Goal: Check status: Check status

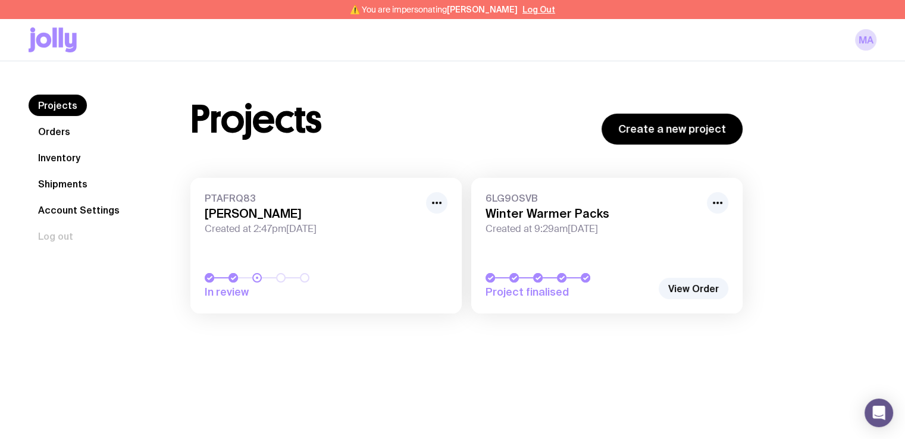
click at [63, 189] on link "Shipments" at bounding box center [63, 183] width 68 height 21
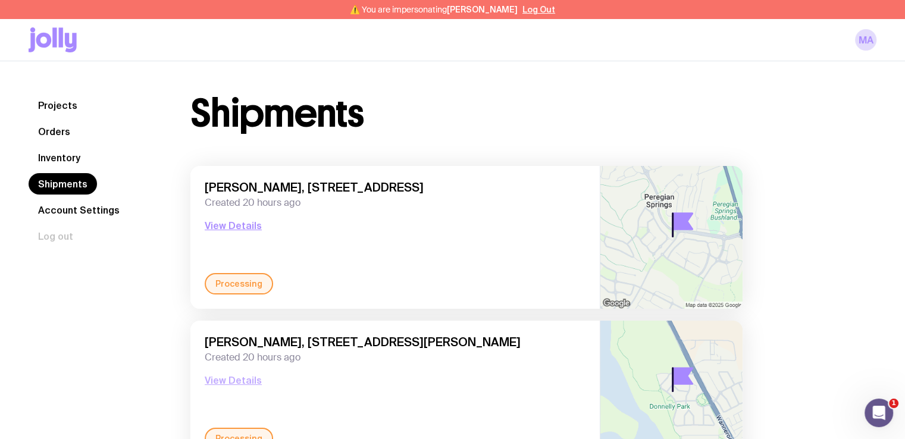
click at [233, 378] on button "View Details" at bounding box center [233, 380] width 57 height 14
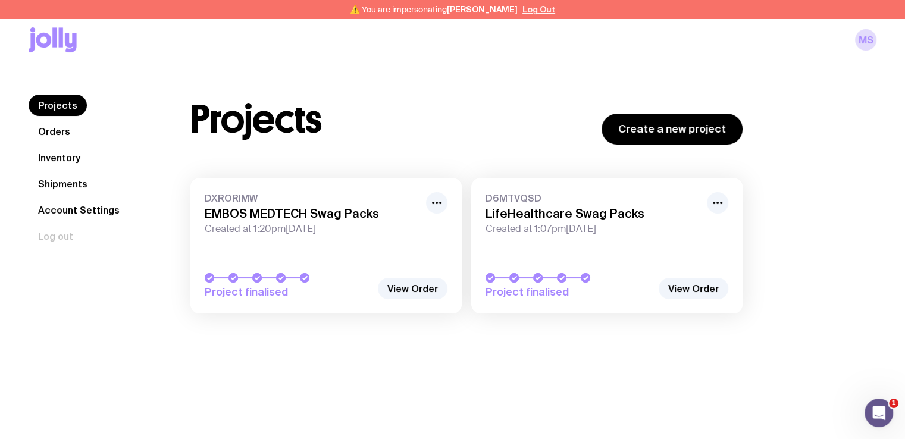
click at [60, 181] on link "Shipments" at bounding box center [63, 183] width 68 height 21
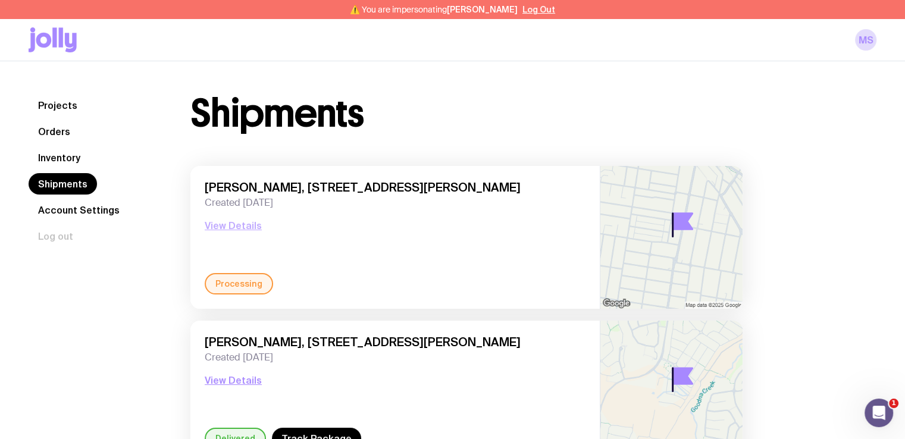
click at [226, 224] on button "View Details" at bounding box center [233, 225] width 57 height 14
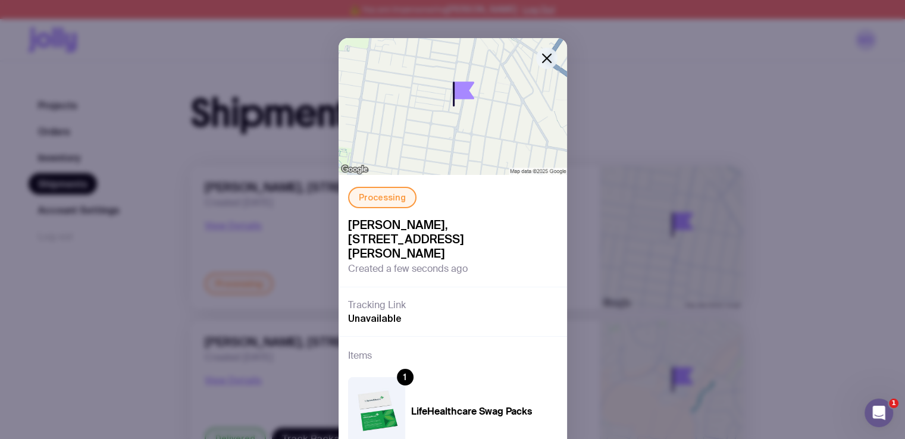
click at [544, 57] on icon "button" at bounding box center [547, 58] width 8 height 8
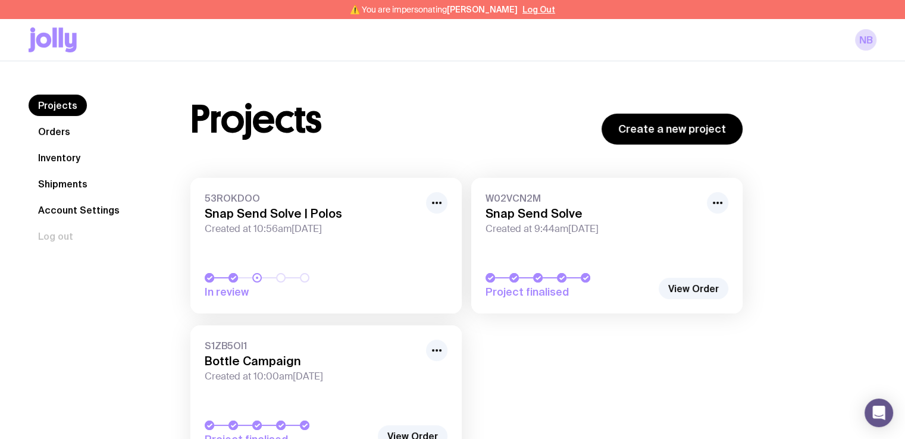
click at [65, 186] on link "Shipments" at bounding box center [63, 183] width 68 height 21
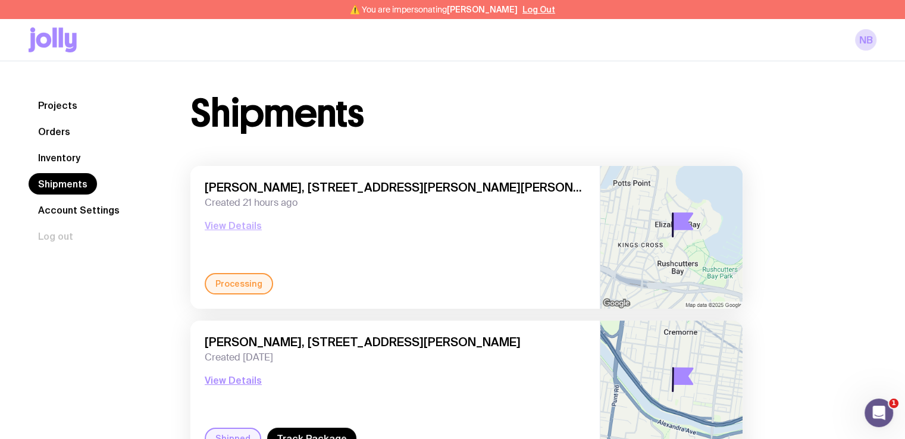
click at [232, 223] on button "View Details" at bounding box center [233, 225] width 57 height 14
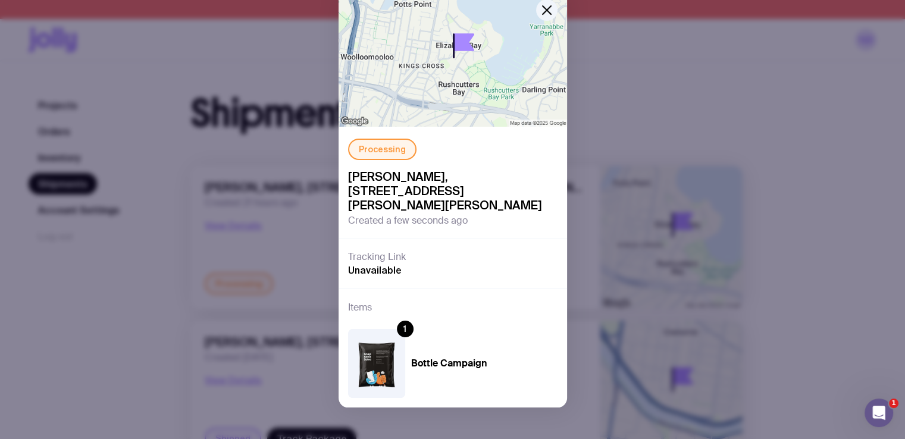
scroll to position [55, 0]
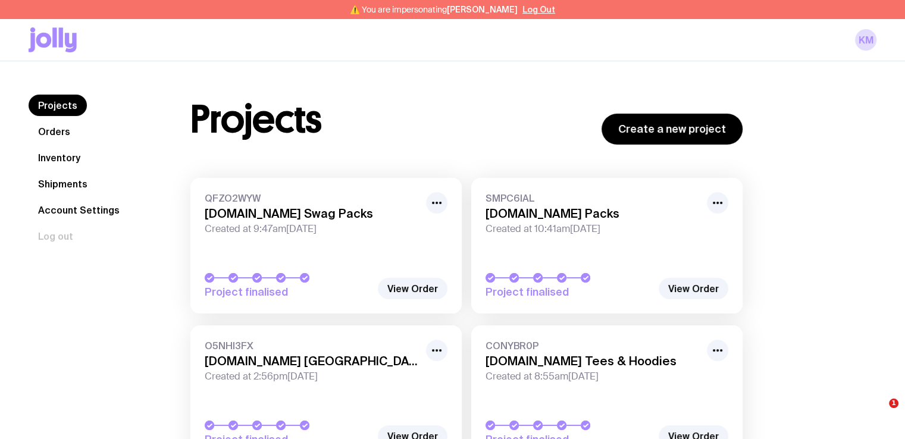
click at [58, 180] on link "Shipments" at bounding box center [63, 183] width 68 height 21
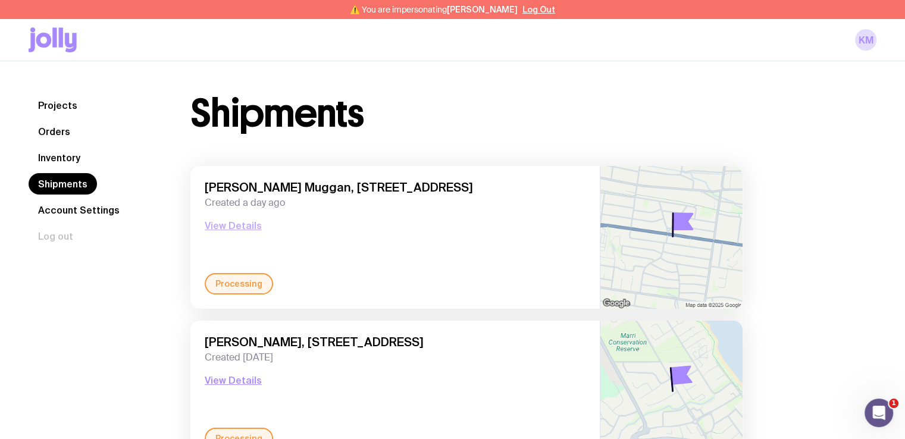
click at [220, 231] on button "View Details" at bounding box center [233, 225] width 57 height 14
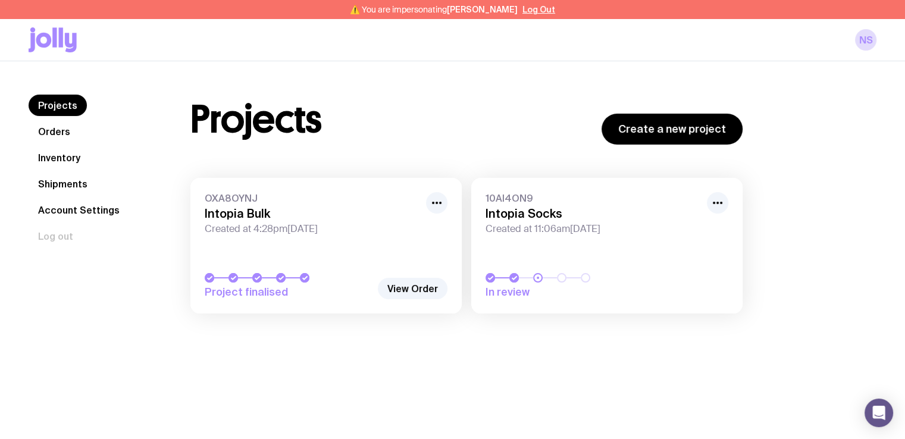
click at [52, 189] on link "Shipments" at bounding box center [63, 183] width 68 height 21
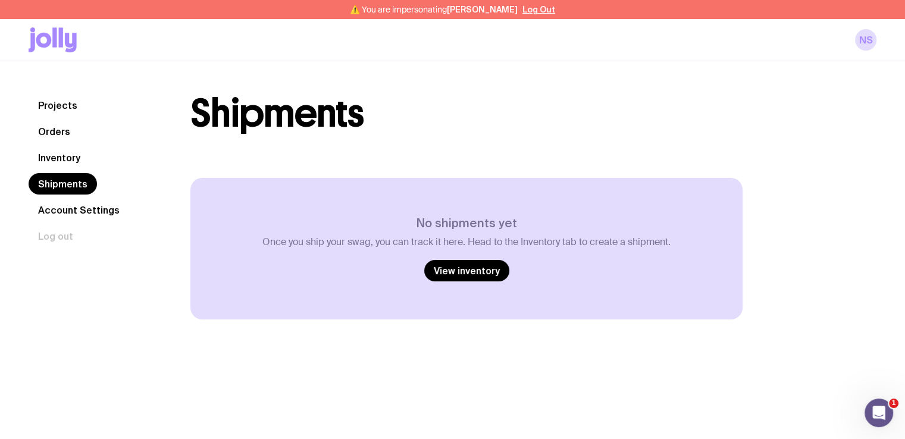
click at [67, 155] on link "Inventory" at bounding box center [59, 157] width 61 height 21
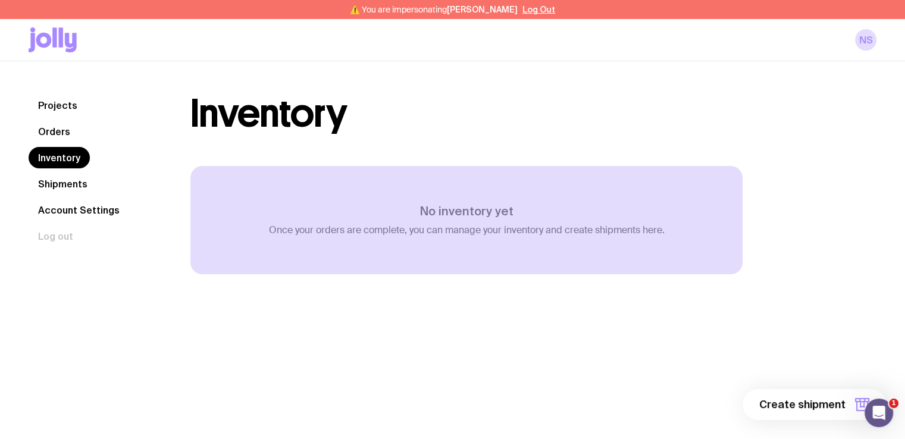
click at [60, 136] on link "Orders" at bounding box center [54, 131] width 51 height 21
